Goal: Find specific page/section: Find specific page/section

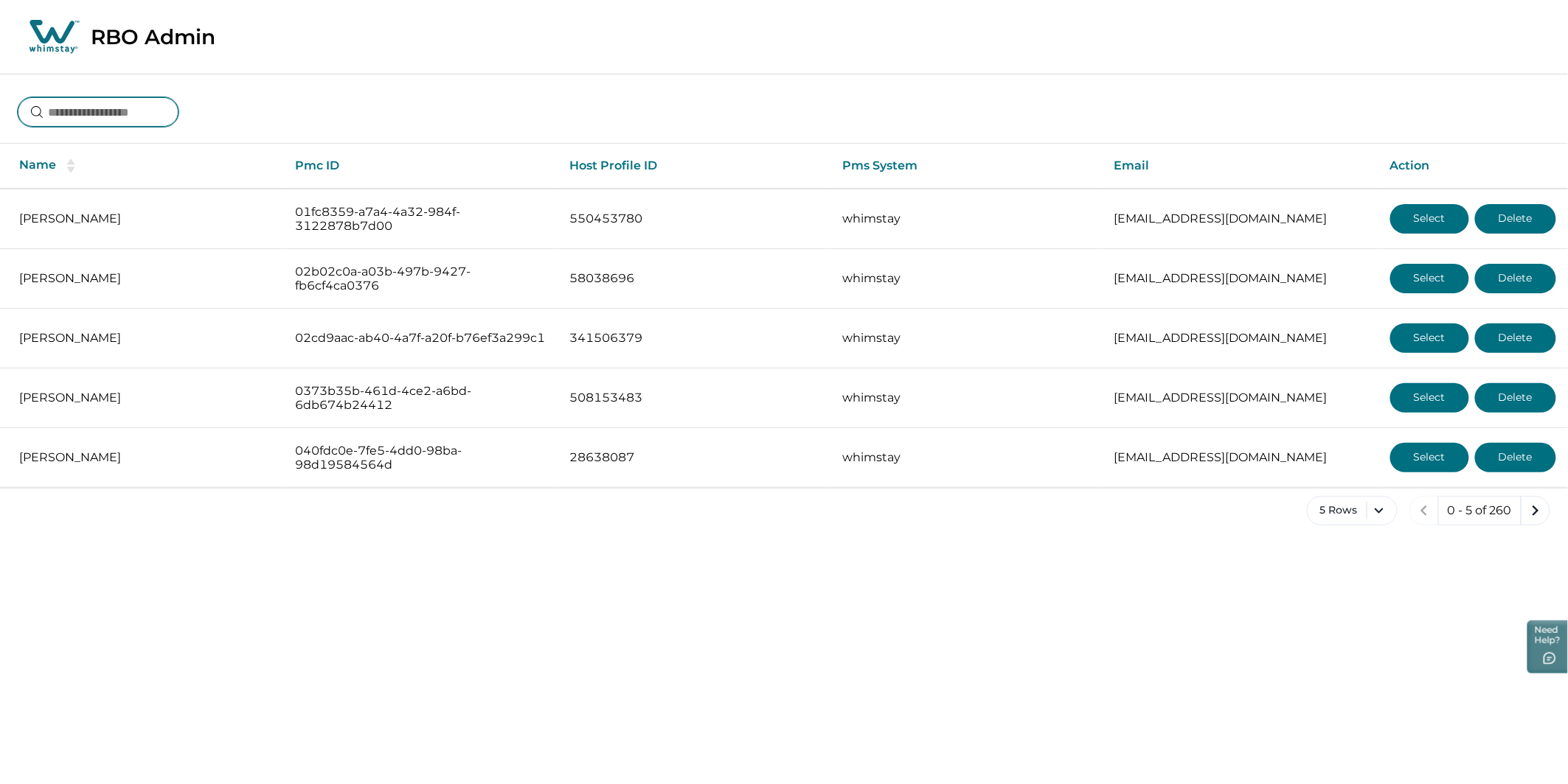
click at [132, 126] on input at bounding box center [97, 112] width 161 height 29
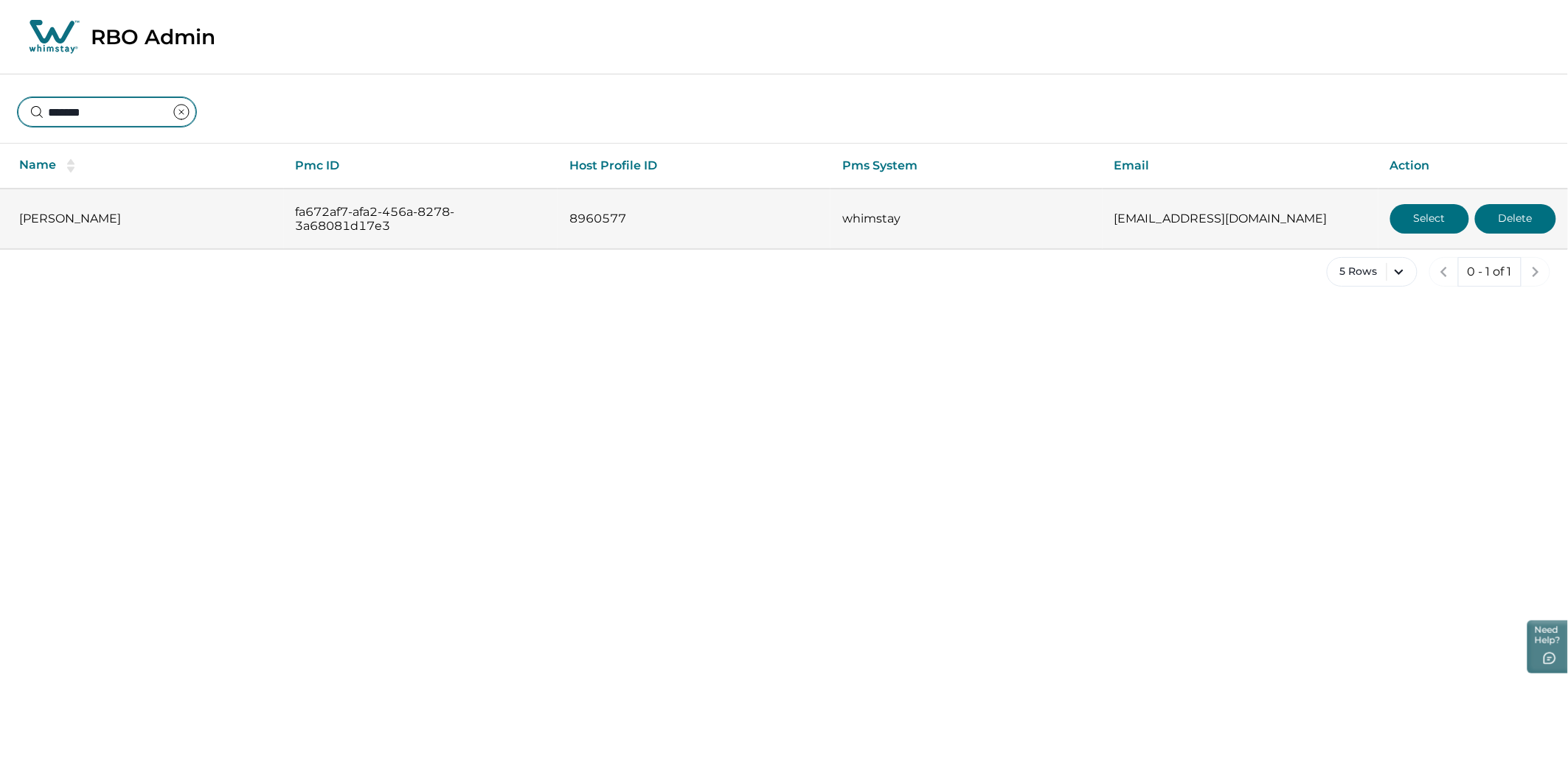
type input "*******"
click at [1431, 227] on button "Select" at bounding box center [1429, 219] width 79 height 29
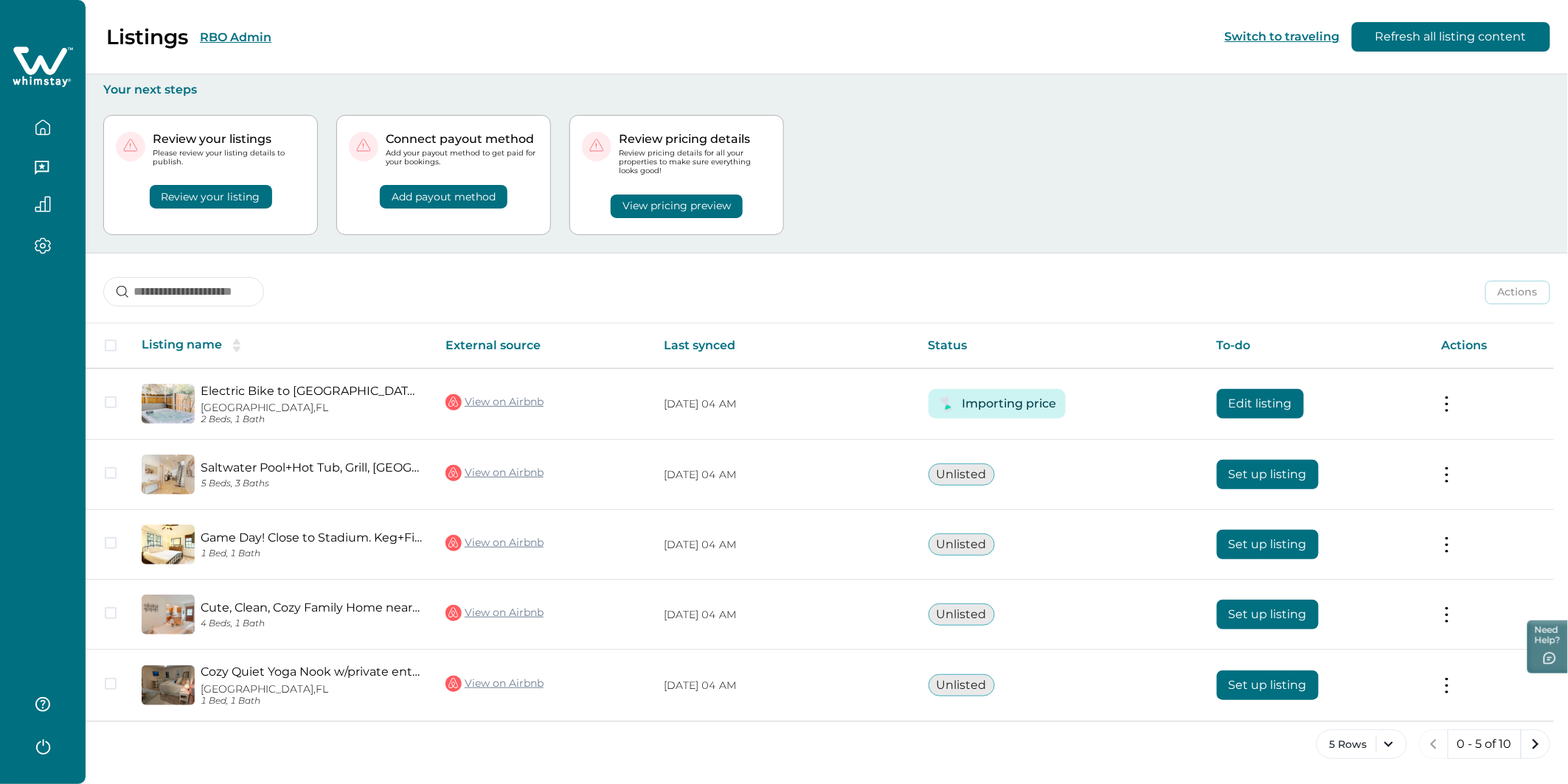
click at [240, 38] on button "RBO Admin" at bounding box center [235, 36] width 72 height 14
